Goal: Task Accomplishment & Management: Manage account settings

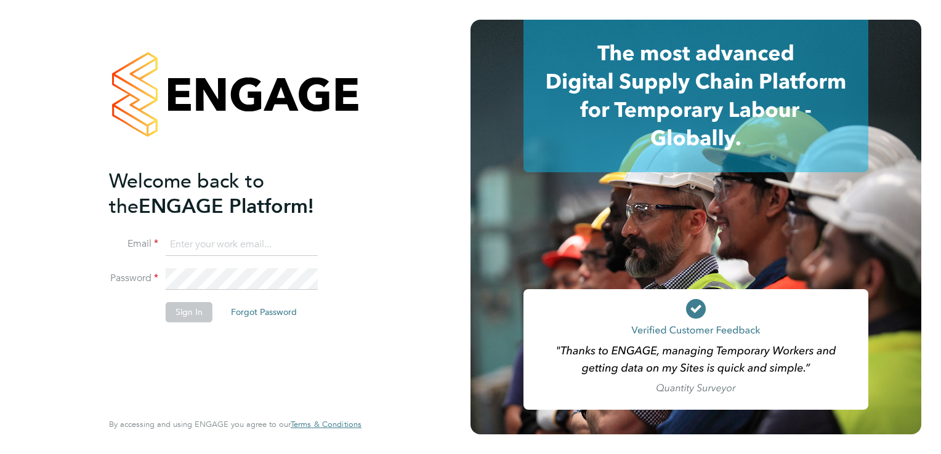
type input "tanyarowse@itsconstruction.co.uk"
drag, startPoint x: 189, startPoint y: 312, endPoint x: 199, endPoint y: 310, distance: 10.6
click at [188, 312] on button "Sign In" at bounding box center [189, 312] width 47 height 20
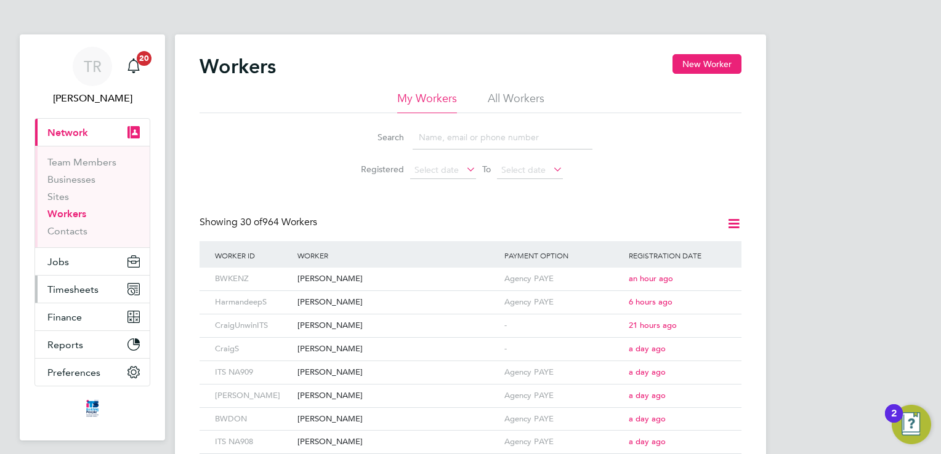
click at [72, 291] on span "Timesheets" at bounding box center [72, 290] width 51 height 12
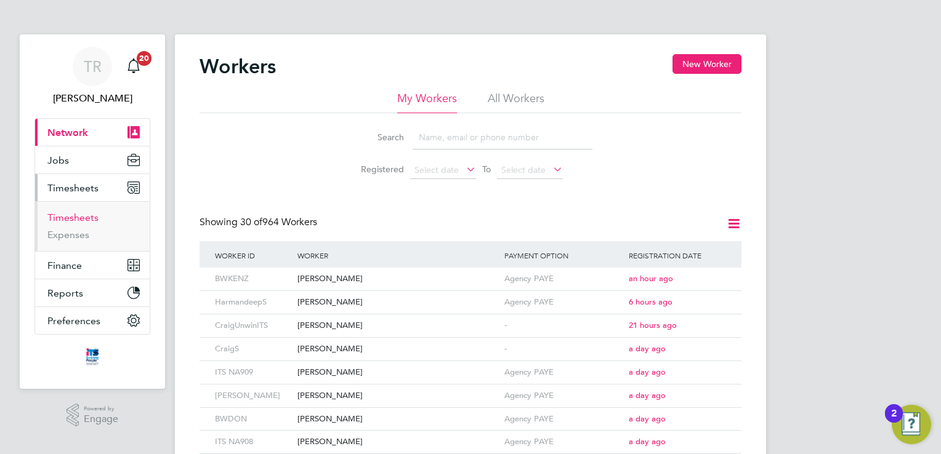
drag, startPoint x: 86, startPoint y: 220, endPoint x: 131, endPoint y: 219, distance: 44.9
click at [86, 220] on link "Timesheets" at bounding box center [72, 218] width 51 height 12
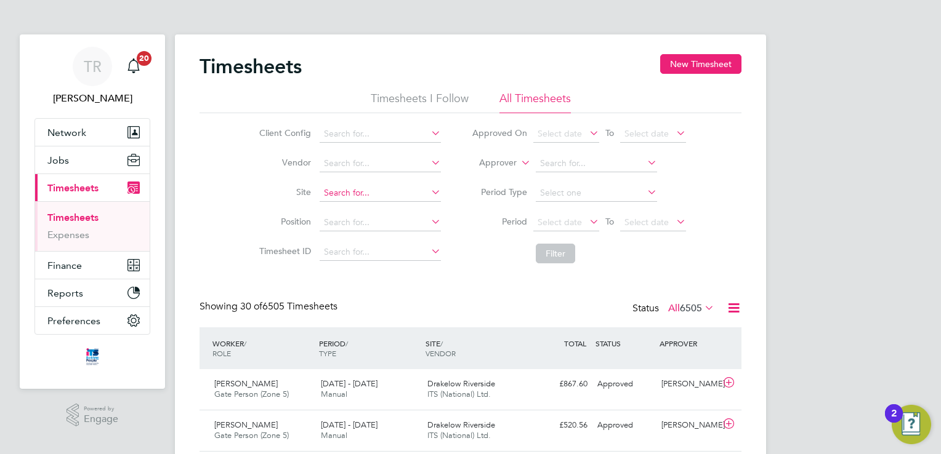
click at [370, 196] on input at bounding box center [380, 193] width 121 height 17
click at [372, 204] on li "Bovis Westco, Comey trowe" at bounding box center [380, 209] width 122 height 17
type input "Bovis Westco, Comeytrowe"
click at [542, 249] on button "Filter" at bounding box center [555, 254] width 39 height 20
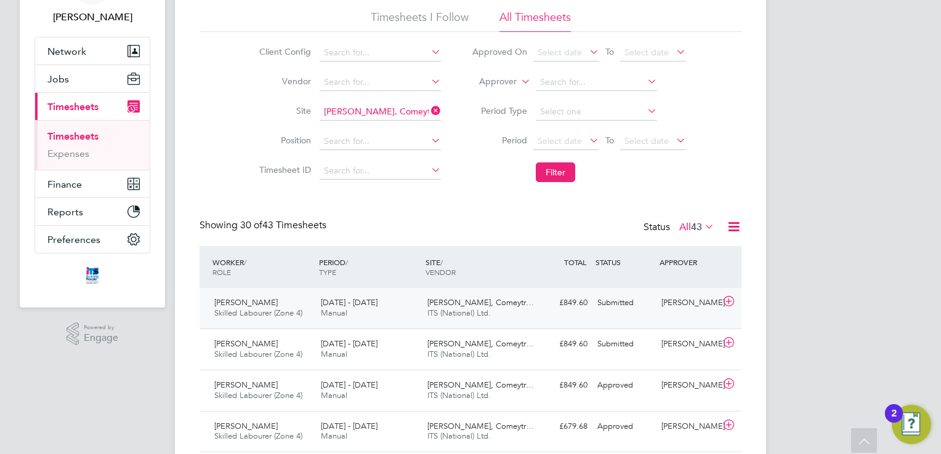
click at [596, 302] on div "Submitted" at bounding box center [624, 303] width 64 height 20
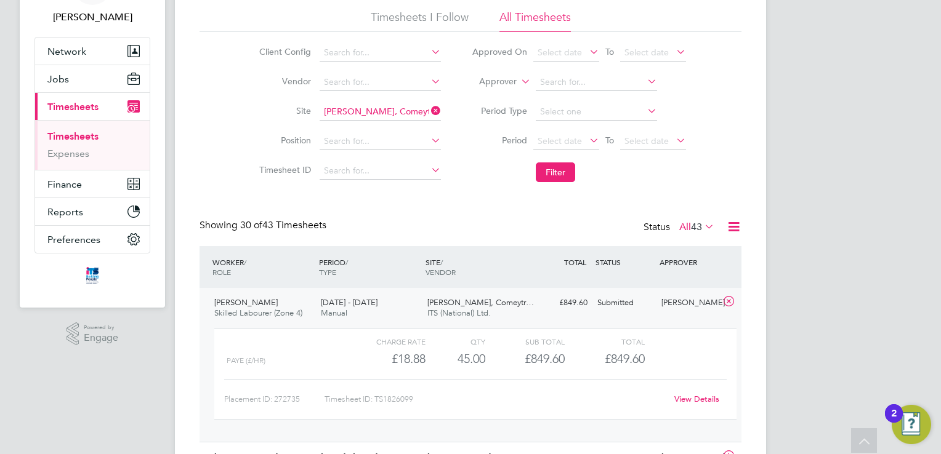
click at [686, 404] on link "View Details" at bounding box center [696, 399] width 45 height 10
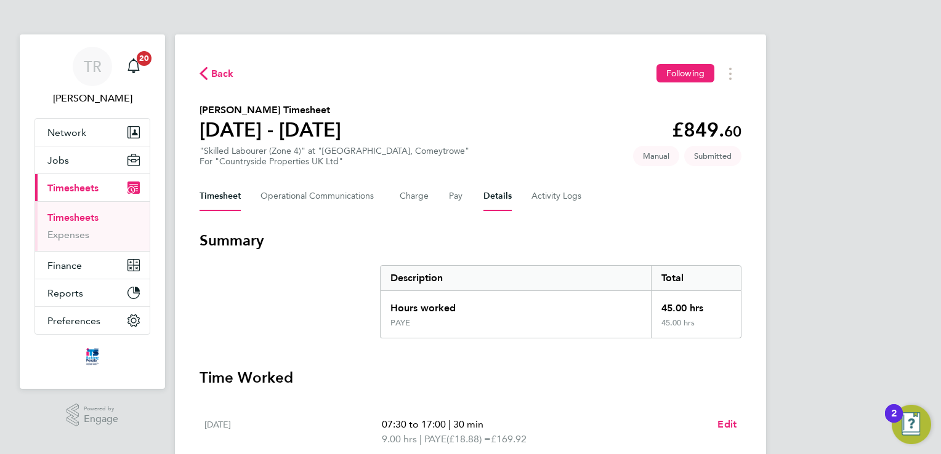
click at [504, 195] on button "Details" at bounding box center [497, 197] width 28 height 30
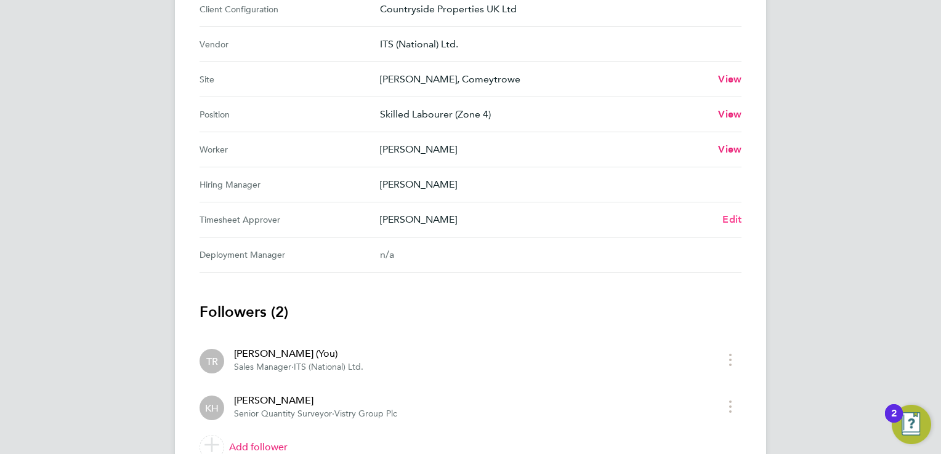
scroll to position [482, 0]
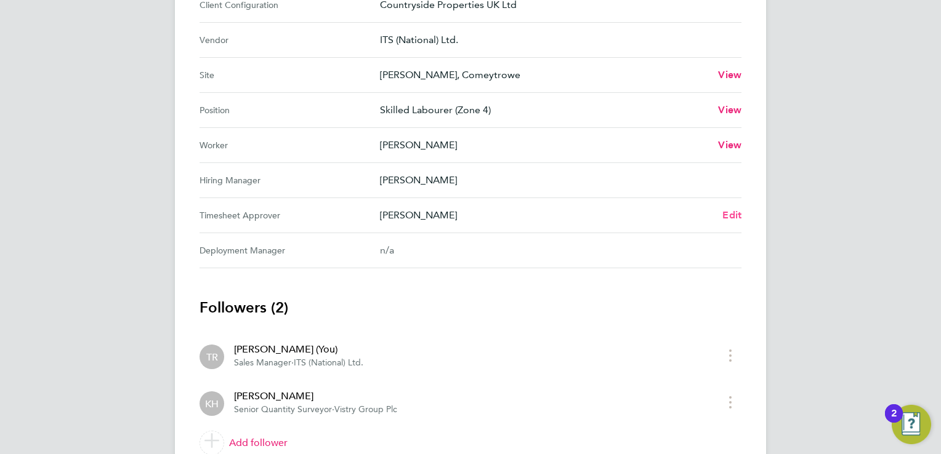
click at [733, 211] on span "Edit" at bounding box center [731, 215] width 19 height 12
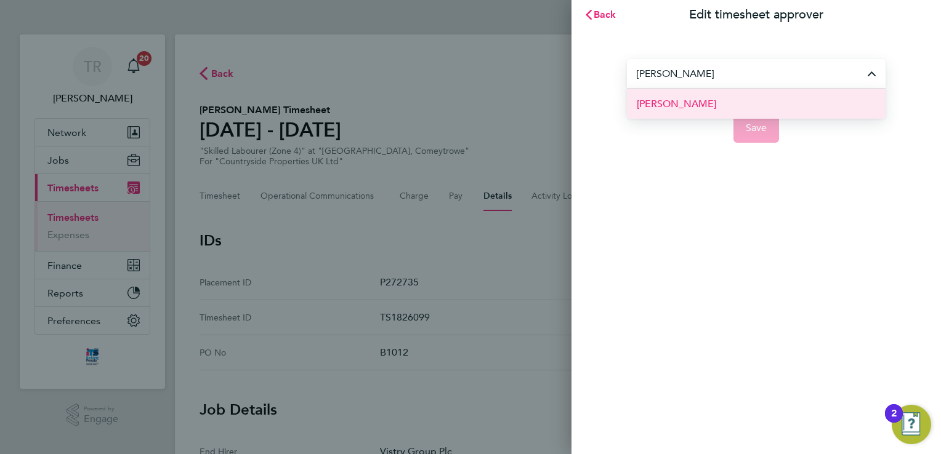
drag, startPoint x: 702, startPoint y: 105, endPoint x: 719, endPoint y: 108, distance: 17.5
click at [702, 107] on li "[PERSON_NAME]" at bounding box center [756, 104] width 259 height 30
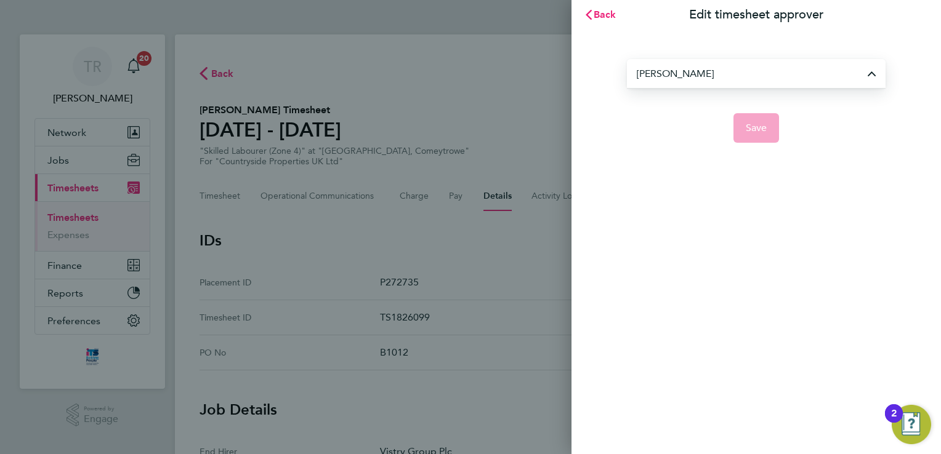
type input "[PERSON_NAME]"
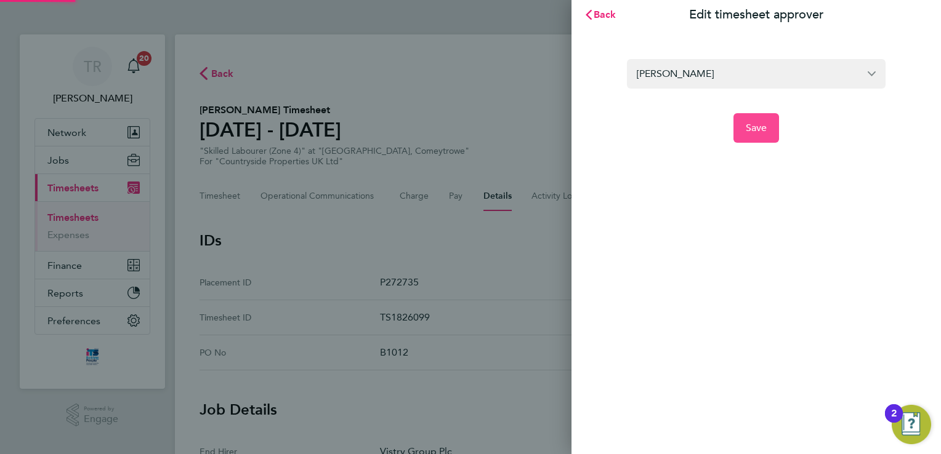
click at [758, 128] on span "Save" at bounding box center [757, 128] width 22 height 12
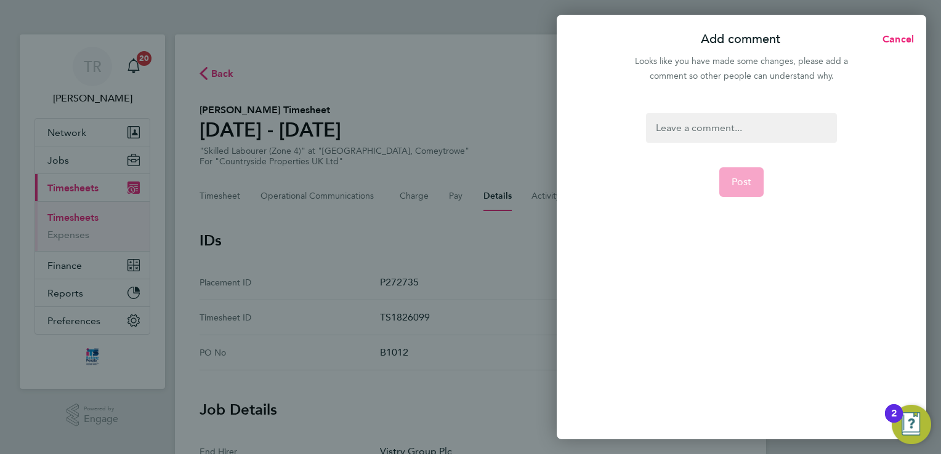
click at [743, 130] on div at bounding box center [741, 128] width 190 height 30
click at [750, 127] on div at bounding box center [741, 128] width 190 height 30
click at [746, 190] on button "Post" at bounding box center [741, 182] width 45 height 30
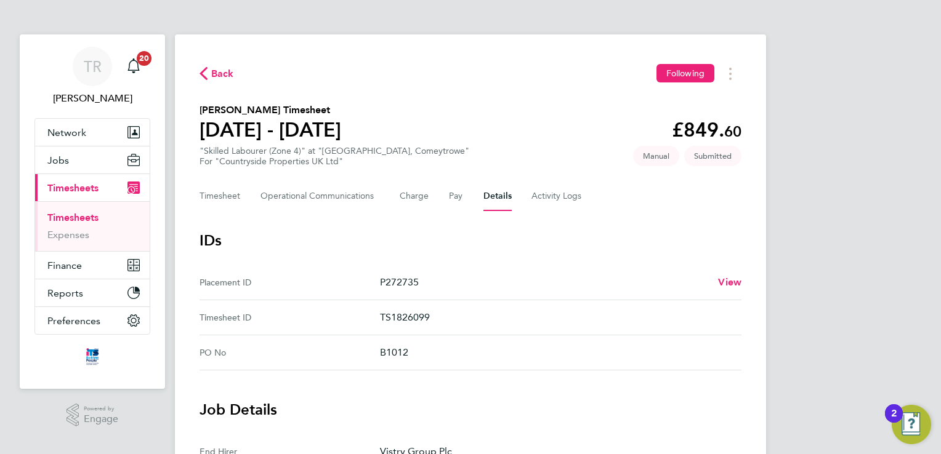
drag, startPoint x: 68, startPoint y: 220, endPoint x: 84, endPoint y: 221, distance: 16.6
click at [69, 220] on link "Timesheets" at bounding box center [72, 218] width 51 height 12
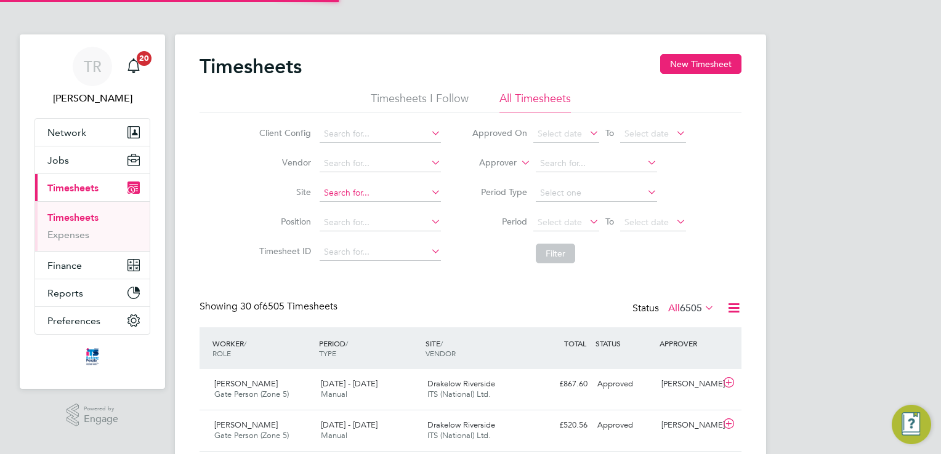
click at [371, 192] on input at bounding box center [380, 193] width 121 height 17
drag, startPoint x: 385, startPoint y: 212, endPoint x: 588, endPoint y: 239, distance: 204.3
click at [392, 212] on b "Comey" at bounding box center [392, 209] width 28 height 10
type input "Bovis Westco, Comeytrowe"
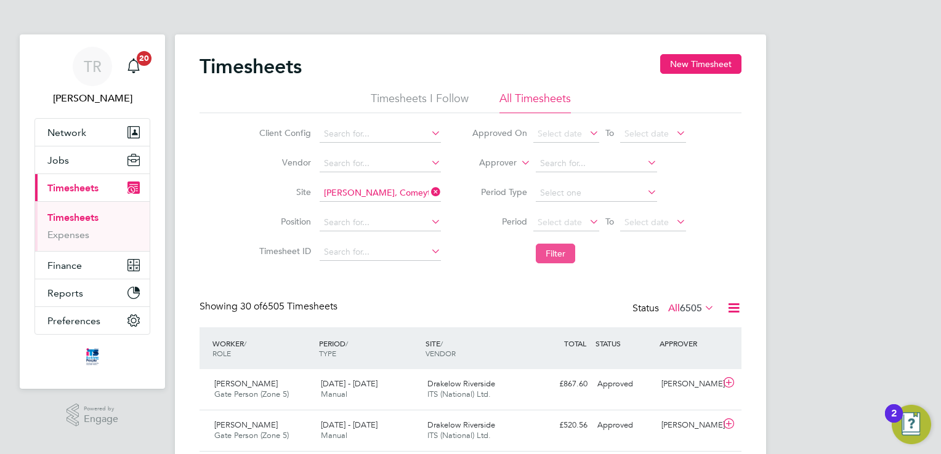
click at [557, 256] on button "Filter" at bounding box center [555, 254] width 39 height 20
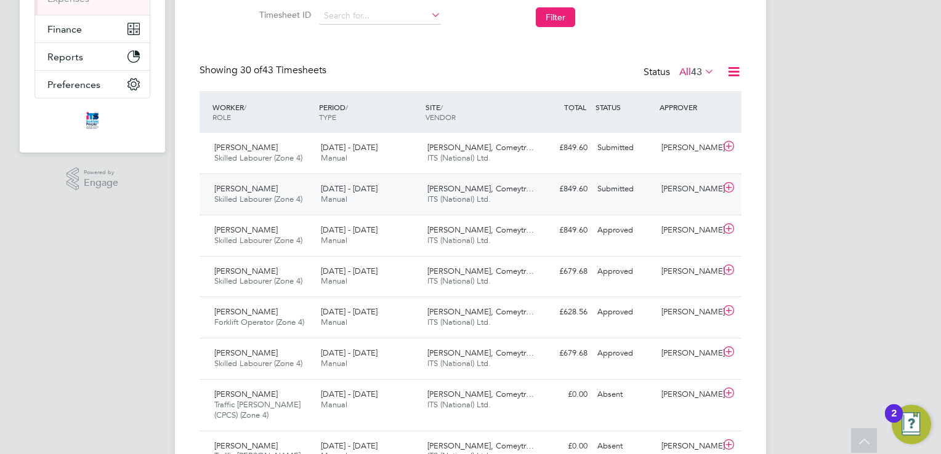
click at [676, 186] on div "Kimberley Heywood-Cann" at bounding box center [688, 189] width 64 height 20
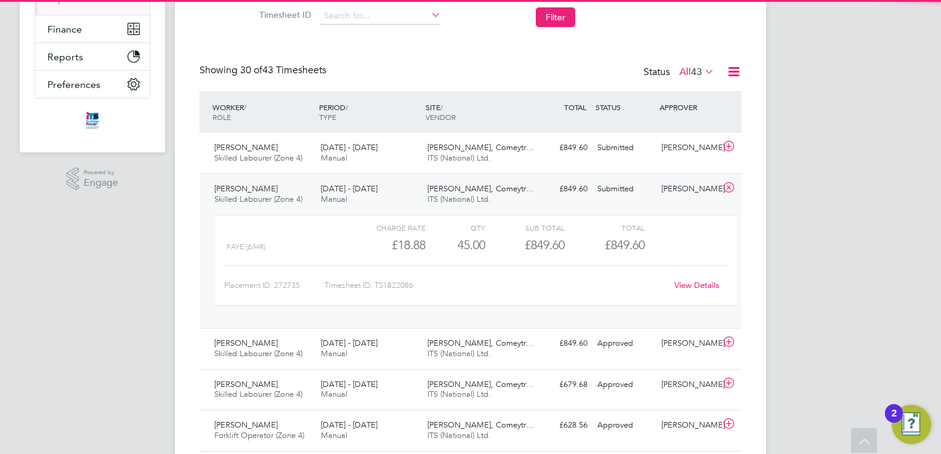
click at [686, 289] on link "View Details" at bounding box center [696, 285] width 45 height 10
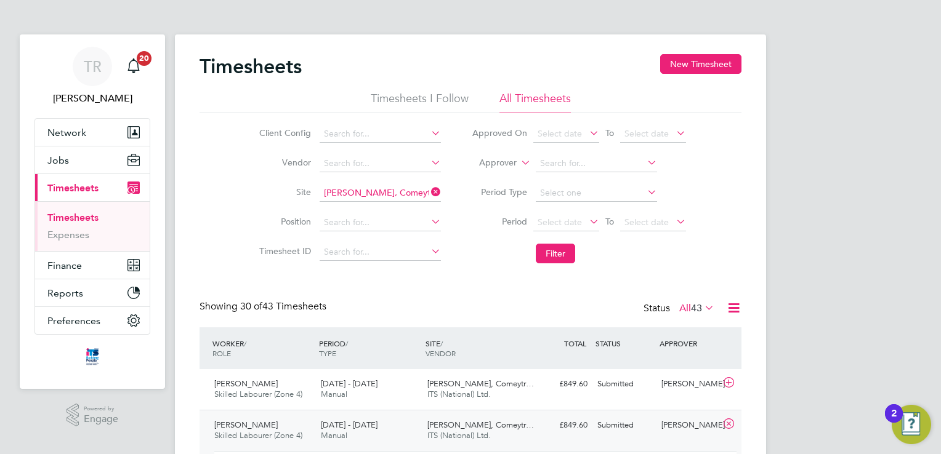
click at [428, 190] on icon at bounding box center [428, 191] width 0 height 17
click at [400, 193] on input at bounding box center [380, 193] width 121 height 17
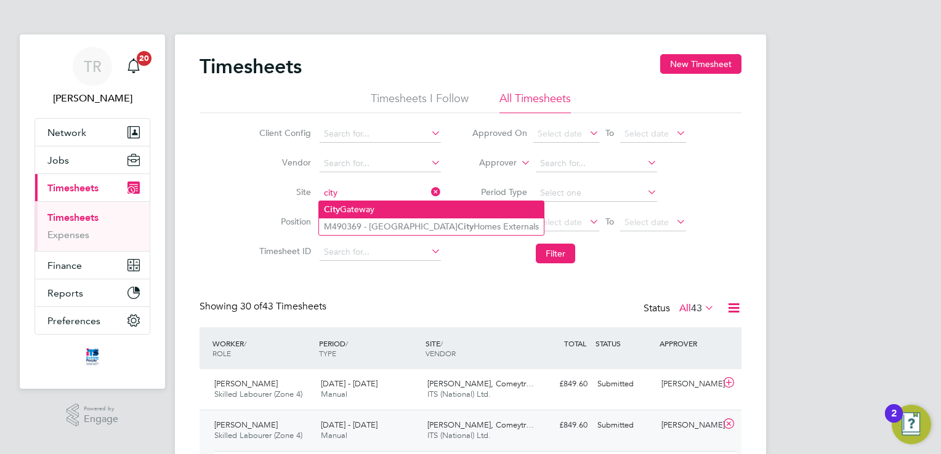
click at [398, 212] on li "City Gateway" at bounding box center [431, 209] width 225 height 17
type input "City Gateway"
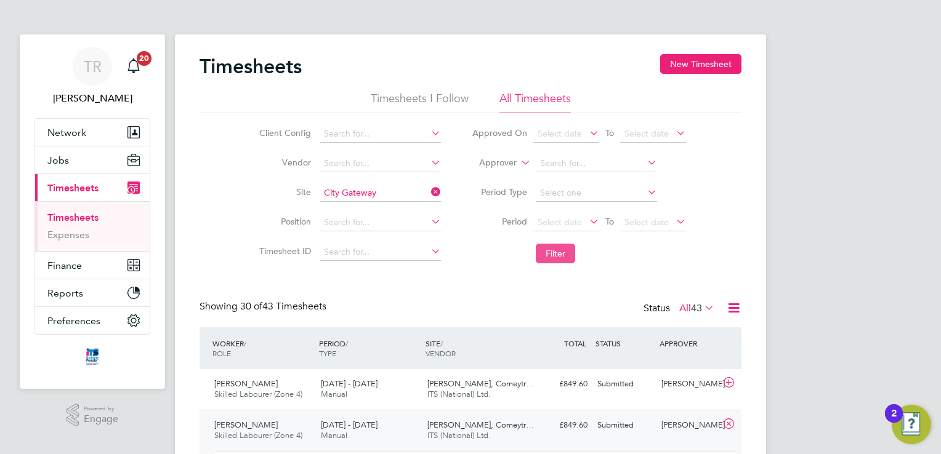
click at [552, 253] on button "Filter" at bounding box center [555, 254] width 39 height 20
click at [619, 388] on div "Submitted" at bounding box center [624, 384] width 64 height 20
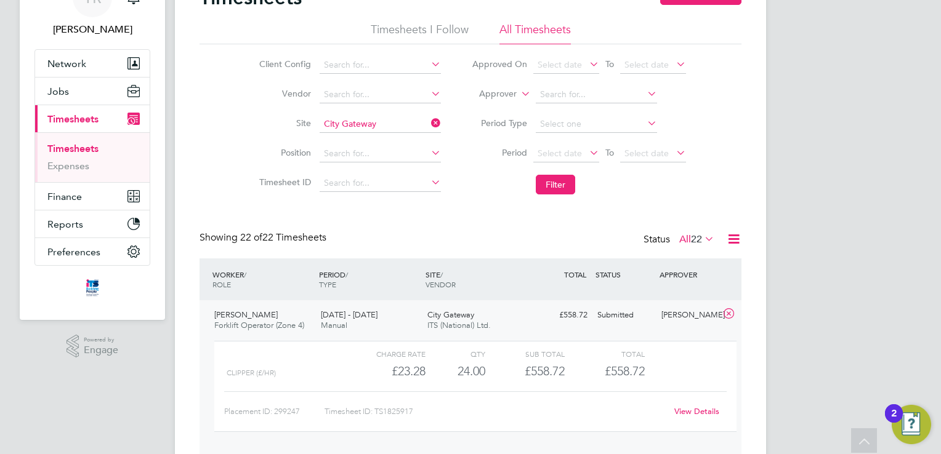
click at [702, 409] on link "View Details" at bounding box center [696, 411] width 45 height 10
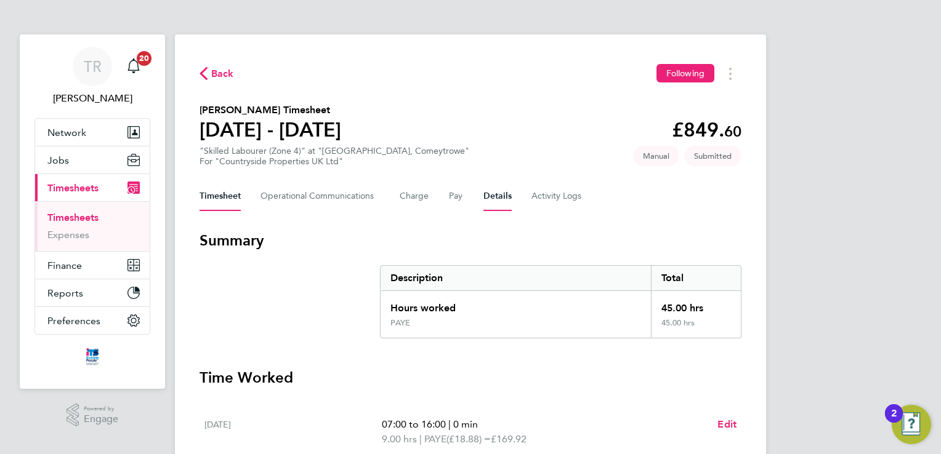
click at [483, 195] on button "Details" at bounding box center [497, 197] width 28 height 30
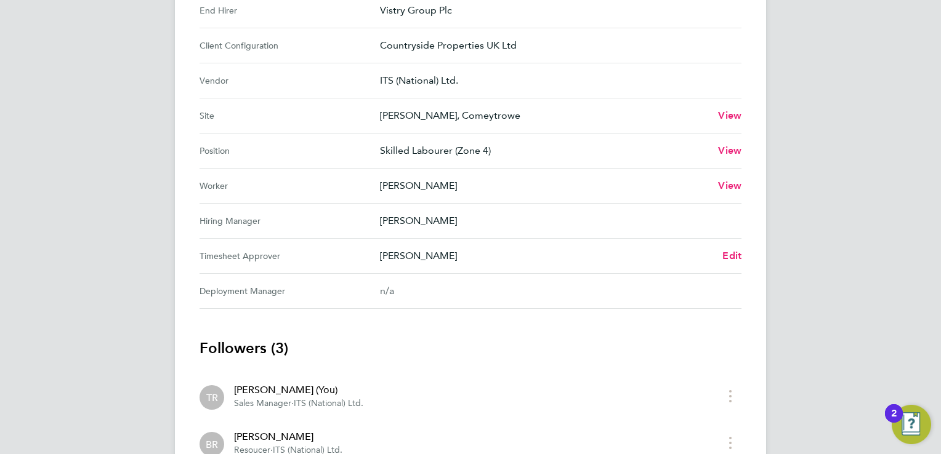
scroll to position [443, 0]
click at [724, 253] on span "Edit" at bounding box center [731, 255] width 19 height 12
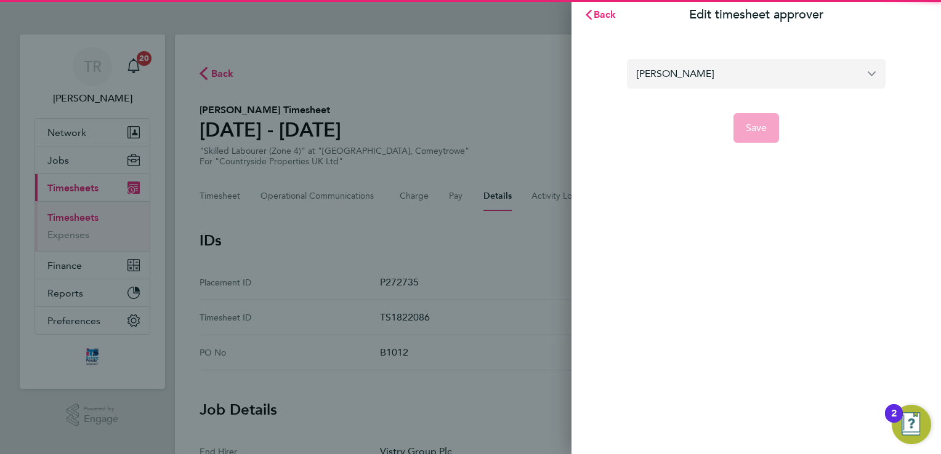
click at [726, 84] on input "Kimberley Heywood-Cann" at bounding box center [756, 73] width 259 height 29
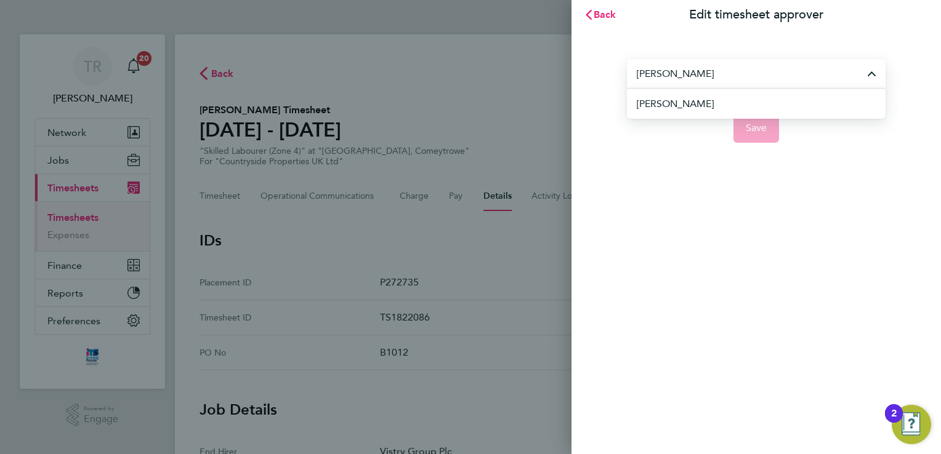
drag, startPoint x: 701, startPoint y: 99, endPoint x: 795, endPoint y: 134, distance: 100.7
click at [715, 107] on li "Scott Savage" at bounding box center [761, 104] width 249 height 30
type input "Scott Savage"
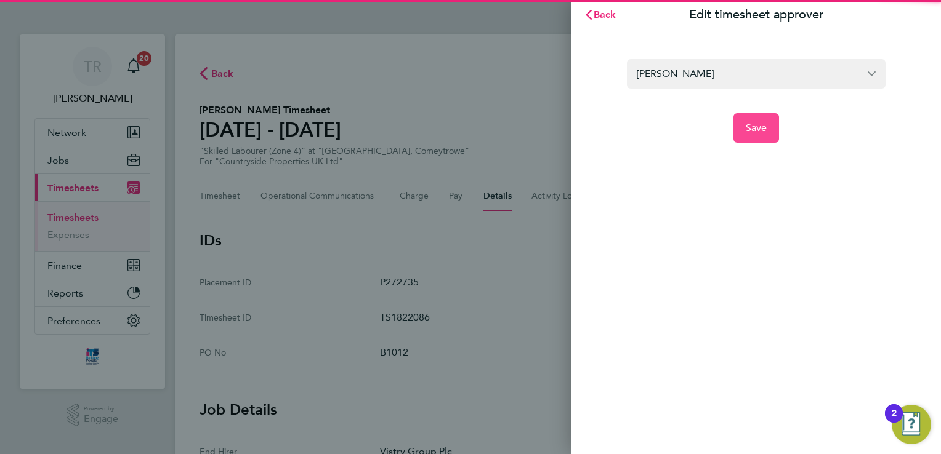
drag, startPoint x: 742, startPoint y: 134, endPoint x: 750, endPoint y: 134, distance: 8.0
click at [750, 134] on button "Save" at bounding box center [756, 128] width 46 height 30
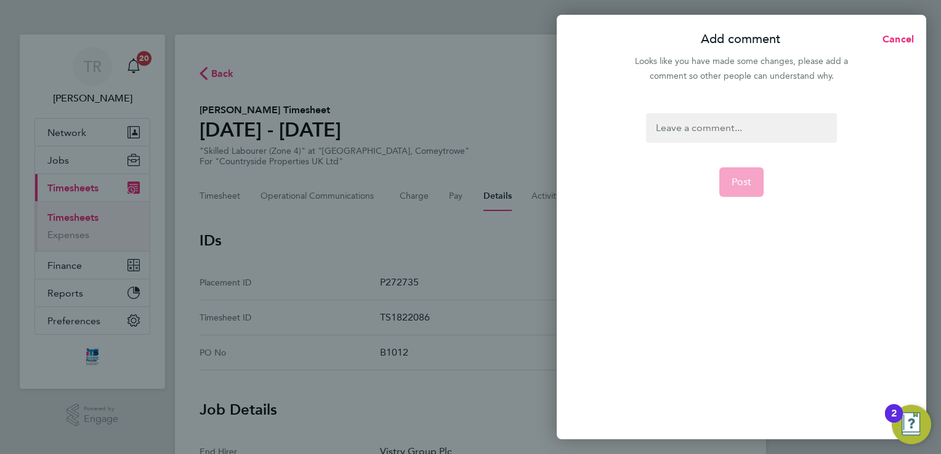
click at [675, 135] on div at bounding box center [741, 128] width 190 height 30
click at [750, 190] on app-form-button "Post" at bounding box center [741, 182] width 45 height 30
click at [694, 138] on div at bounding box center [741, 128] width 190 height 30
click at [734, 177] on span "Post" at bounding box center [741, 182] width 20 height 12
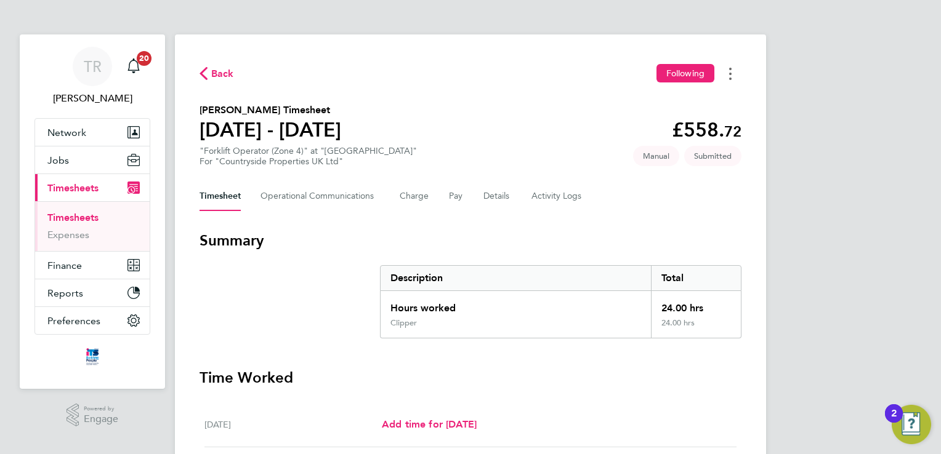
click at [728, 75] on button "Timesheets Menu" at bounding box center [730, 73] width 22 height 19
drag, startPoint x: 451, startPoint y: 151, endPoint x: 469, endPoint y: 182, distance: 35.6
click at [451, 151] on section "[PERSON_NAME] Timesheet [DATE] - [DATE] £558. 72 "Forklift Operator (Zone 4)" a…" at bounding box center [470, 135] width 542 height 64
click at [486, 195] on button "Details" at bounding box center [497, 197] width 28 height 30
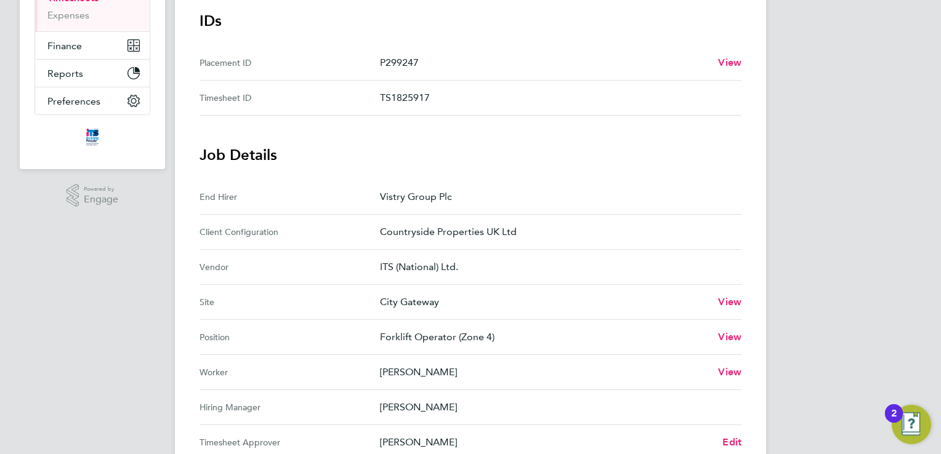
scroll to position [263, 0]
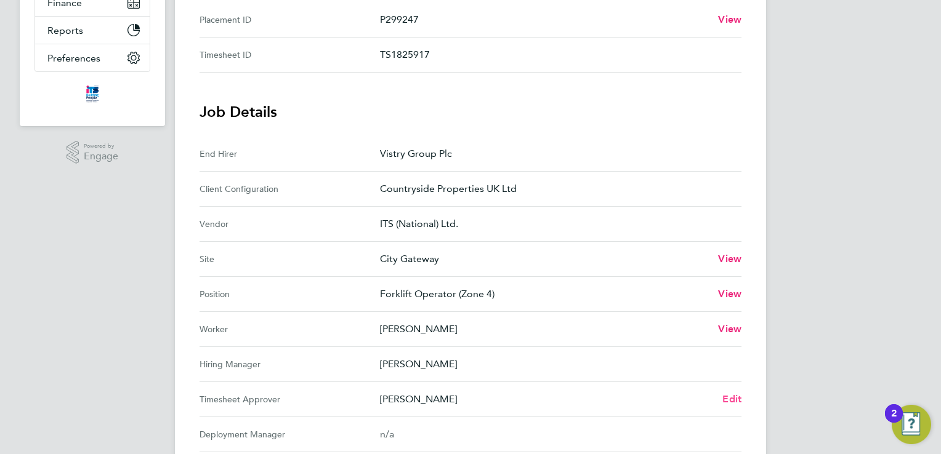
click at [734, 399] on span "Edit" at bounding box center [731, 399] width 19 height 12
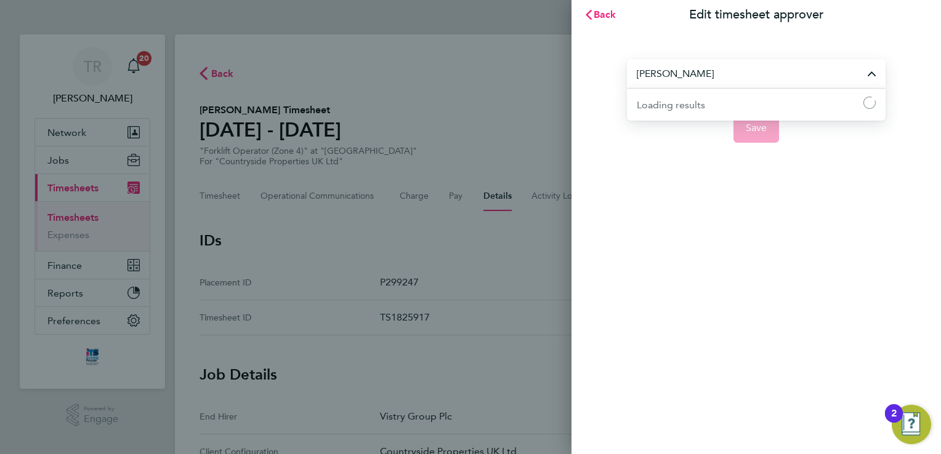
click at [762, 73] on input "[PERSON_NAME]" at bounding box center [756, 73] width 259 height 29
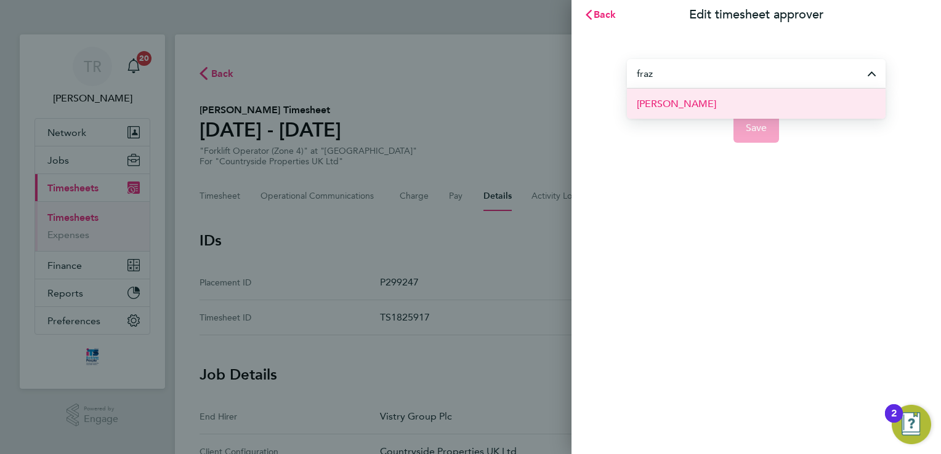
click at [724, 100] on li "[PERSON_NAME]" at bounding box center [756, 104] width 259 height 30
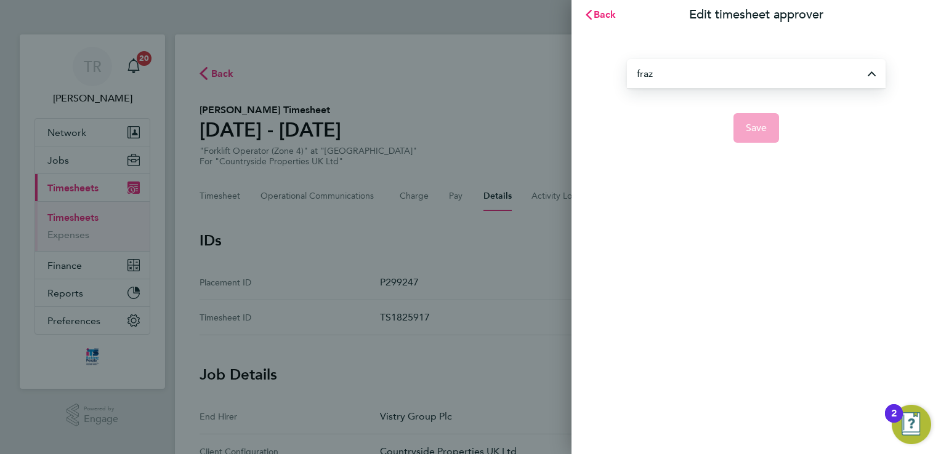
type input "[PERSON_NAME]"
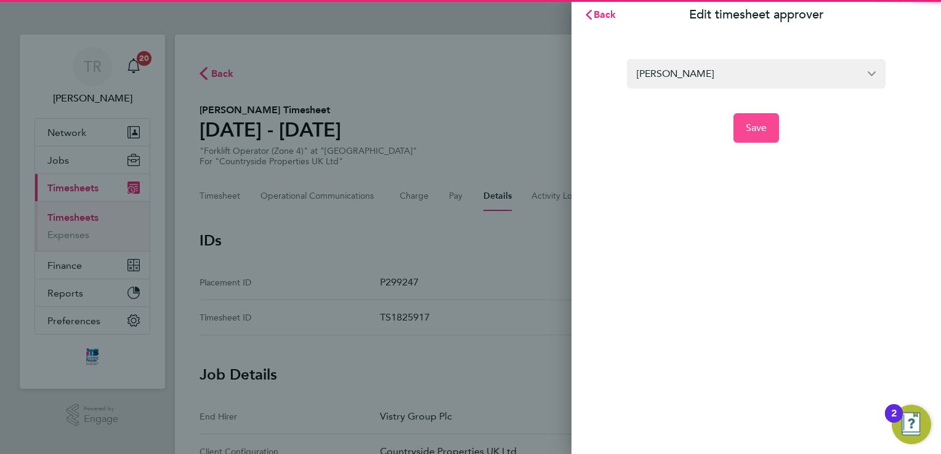
click at [754, 127] on span "Save" at bounding box center [757, 128] width 22 height 12
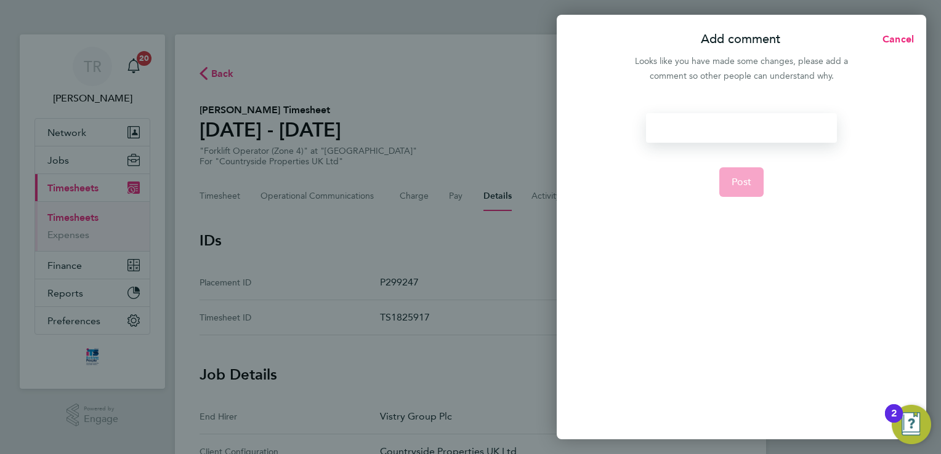
click at [715, 132] on div at bounding box center [741, 128] width 190 height 30
click at [712, 134] on div at bounding box center [741, 128] width 190 height 30
click at [750, 188] on span "Post" at bounding box center [741, 182] width 20 height 12
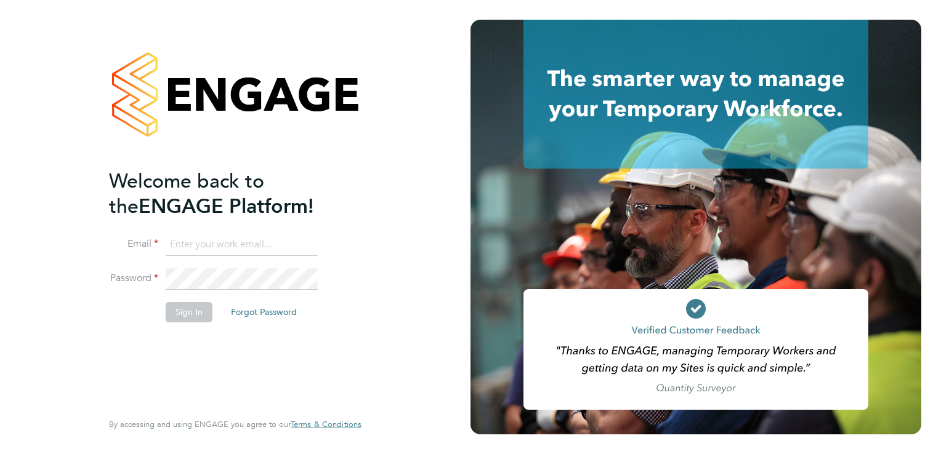
type input "[EMAIL_ADDRESS][DOMAIN_NAME]"
click at [190, 308] on button "Sign In" at bounding box center [189, 312] width 47 height 20
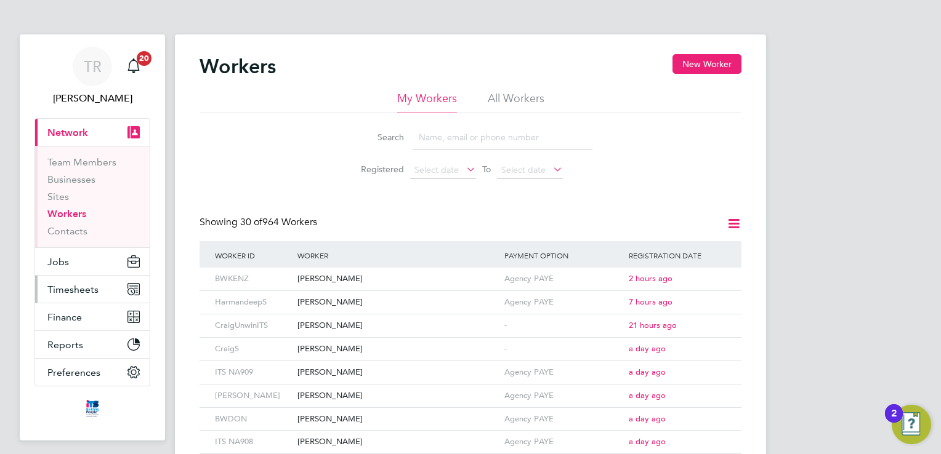
click at [62, 289] on span "Timesheets" at bounding box center [72, 290] width 51 height 12
drag, startPoint x: 74, startPoint y: 291, endPoint x: 66, endPoint y: 279, distance: 13.7
click at [74, 291] on span "Timesheets" at bounding box center [72, 290] width 51 height 12
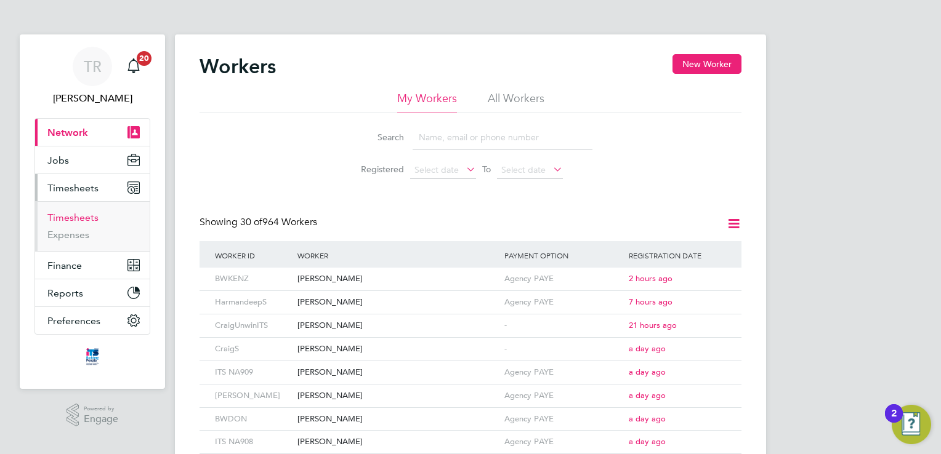
click at [81, 215] on link "Timesheets" at bounding box center [72, 218] width 51 height 12
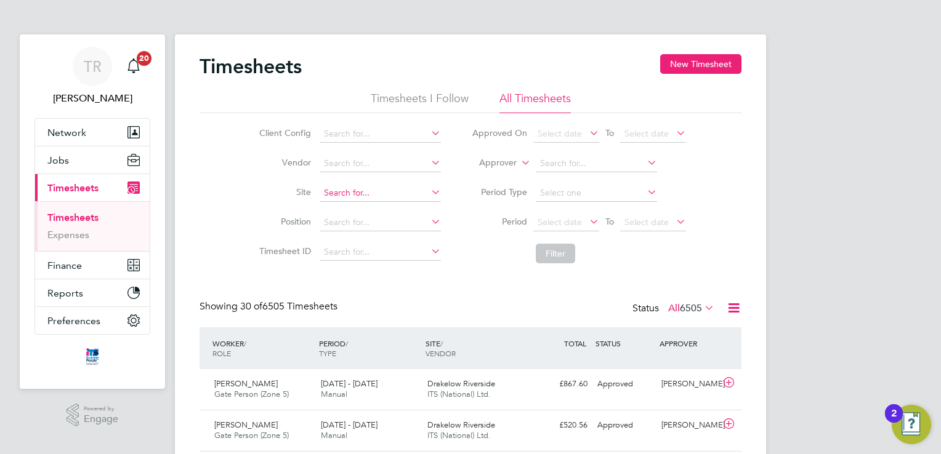
click at [332, 190] on input at bounding box center [380, 193] width 121 height 17
click at [371, 214] on li "Bovis Westco, Comey trowe" at bounding box center [380, 209] width 122 height 17
type input "[PERSON_NAME], Comeytrowe"
click at [566, 250] on button "Filter" at bounding box center [555, 254] width 39 height 20
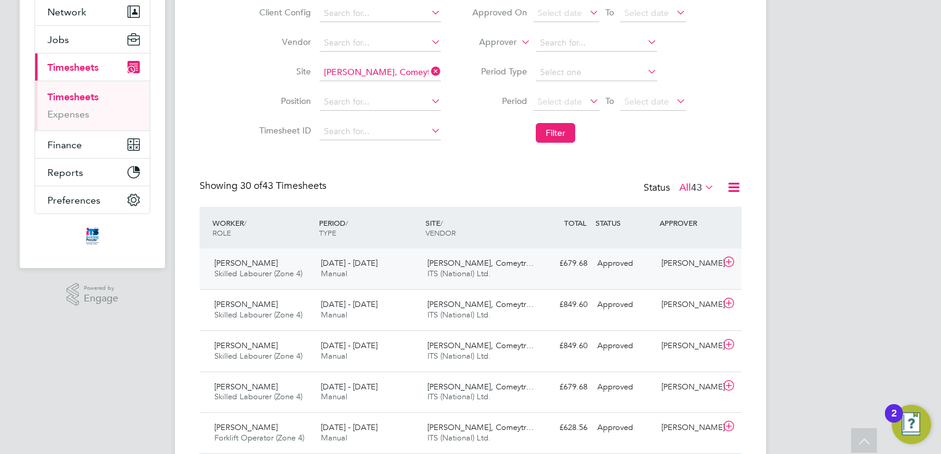
click at [473, 271] on span "ITS (National) Ltd." at bounding box center [458, 273] width 63 height 10
